Goal: Transaction & Acquisition: Purchase product/service

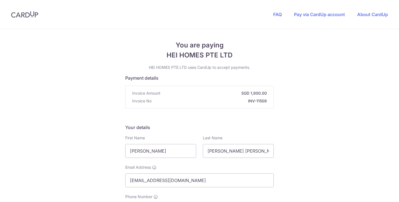
type input "88332397"
checkbox input "false"
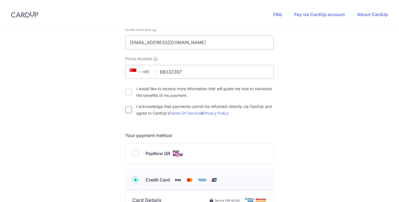
click at [130, 112] on input "I acknowledge that payments cannot be refunded directly via CardUp and agree to…" at bounding box center [128, 109] width 7 height 7
checkbox input "true"
click at [136, 152] on input "PayNow QR" at bounding box center [135, 153] width 7 height 7
radio input "true"
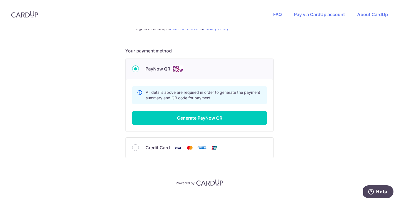
scroll to position [230, 0]
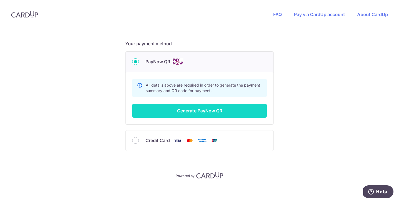
click at [196, 114] on button "Generate PayNow QR" at bounding box center [199, 111] width 135 height 14
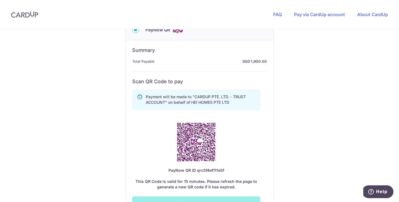
scroll to position [264, 0]
